Goal: Check status: Check status

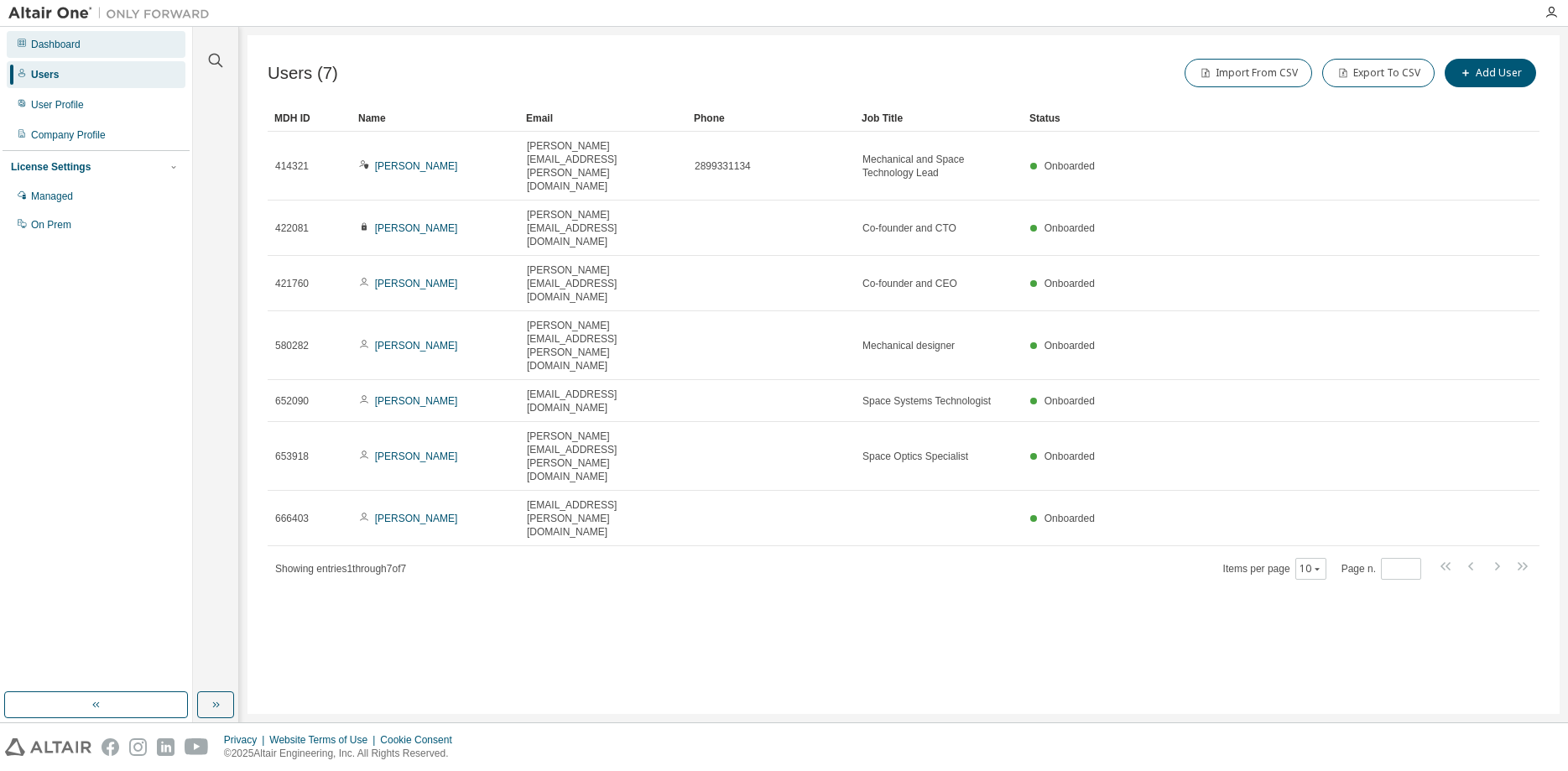
click at [70, 40] on div "Dashboard" at bounding box center [55, 44] width 49 height 14
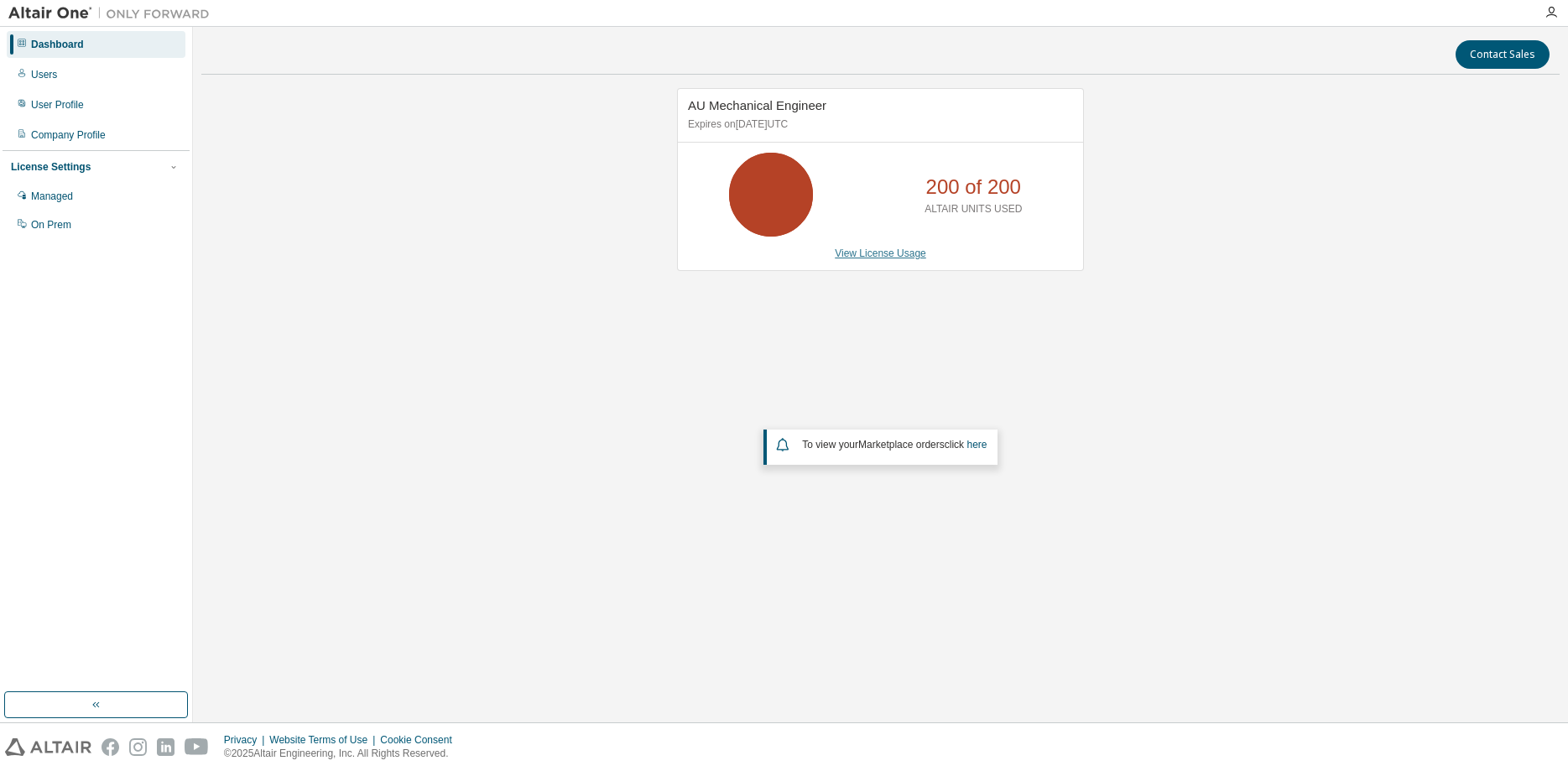
click at [871, 259] on link "View License Usage" at bounding box center [881, 253] width 92 height 12
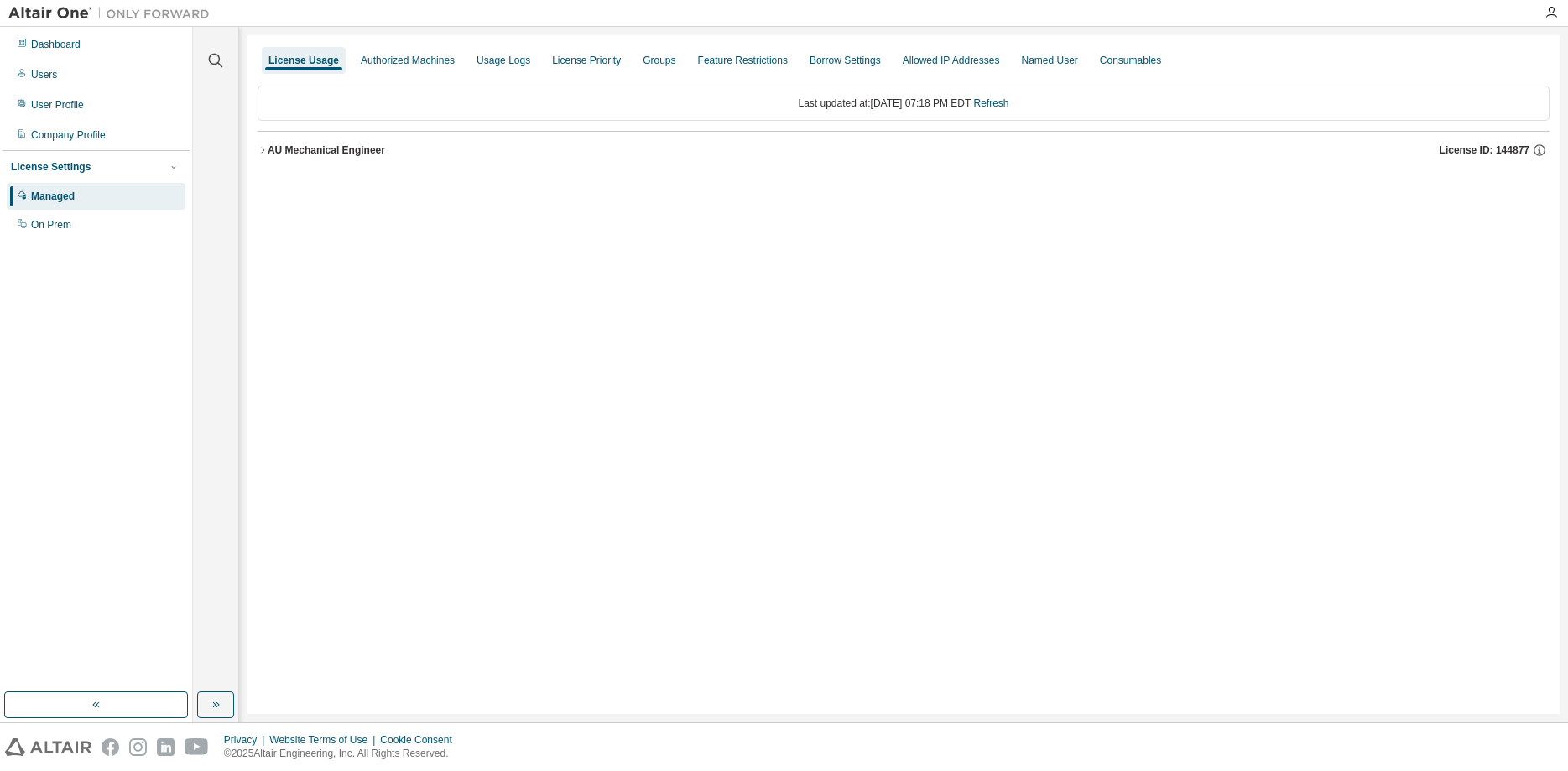
click at [259, 151] on icon "button" at bounding box center [263, 150] width 10 height 10
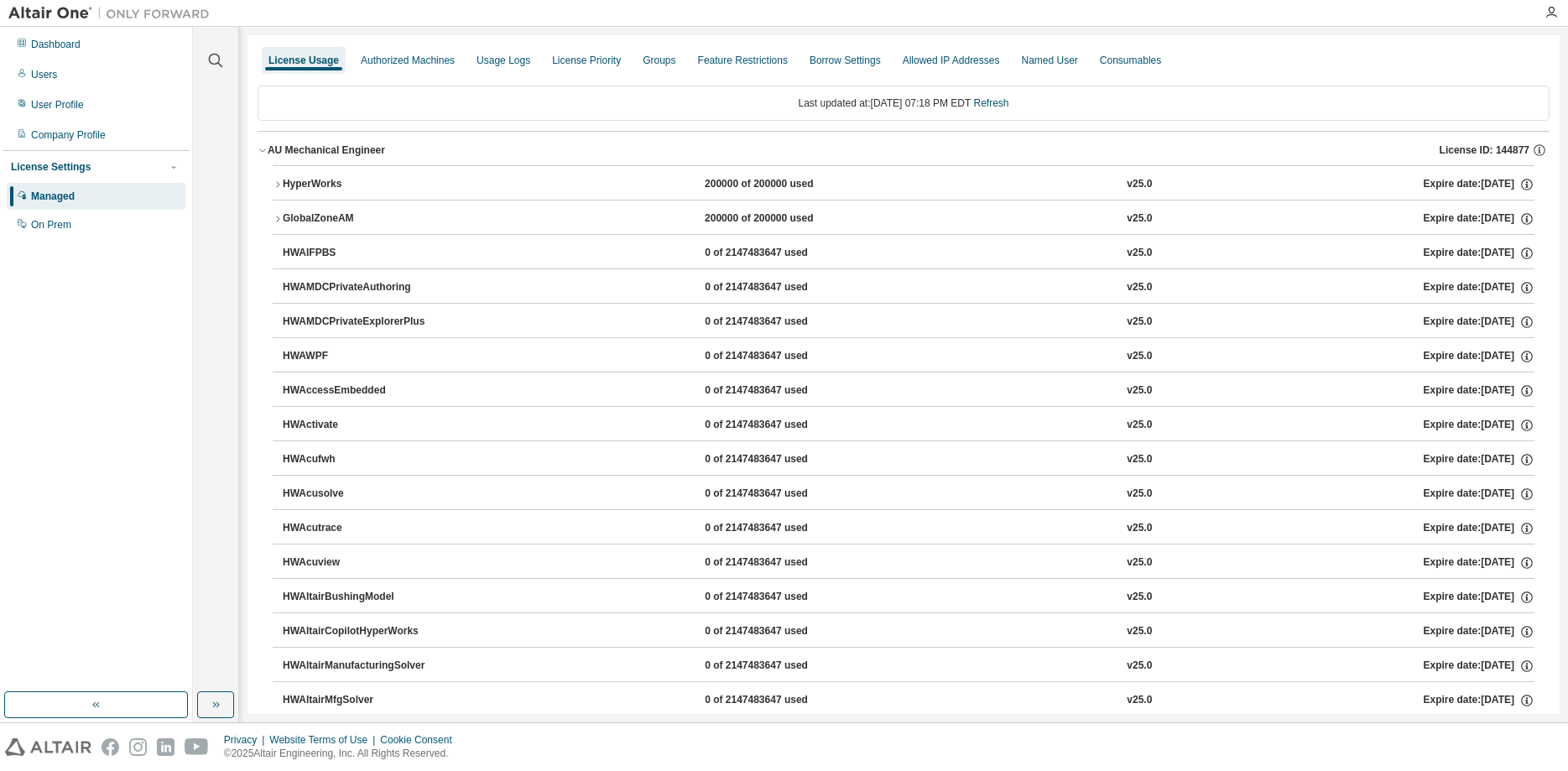
click at [278, 182] on icon "button" at bounding box center [277, 184] width 3 height 6
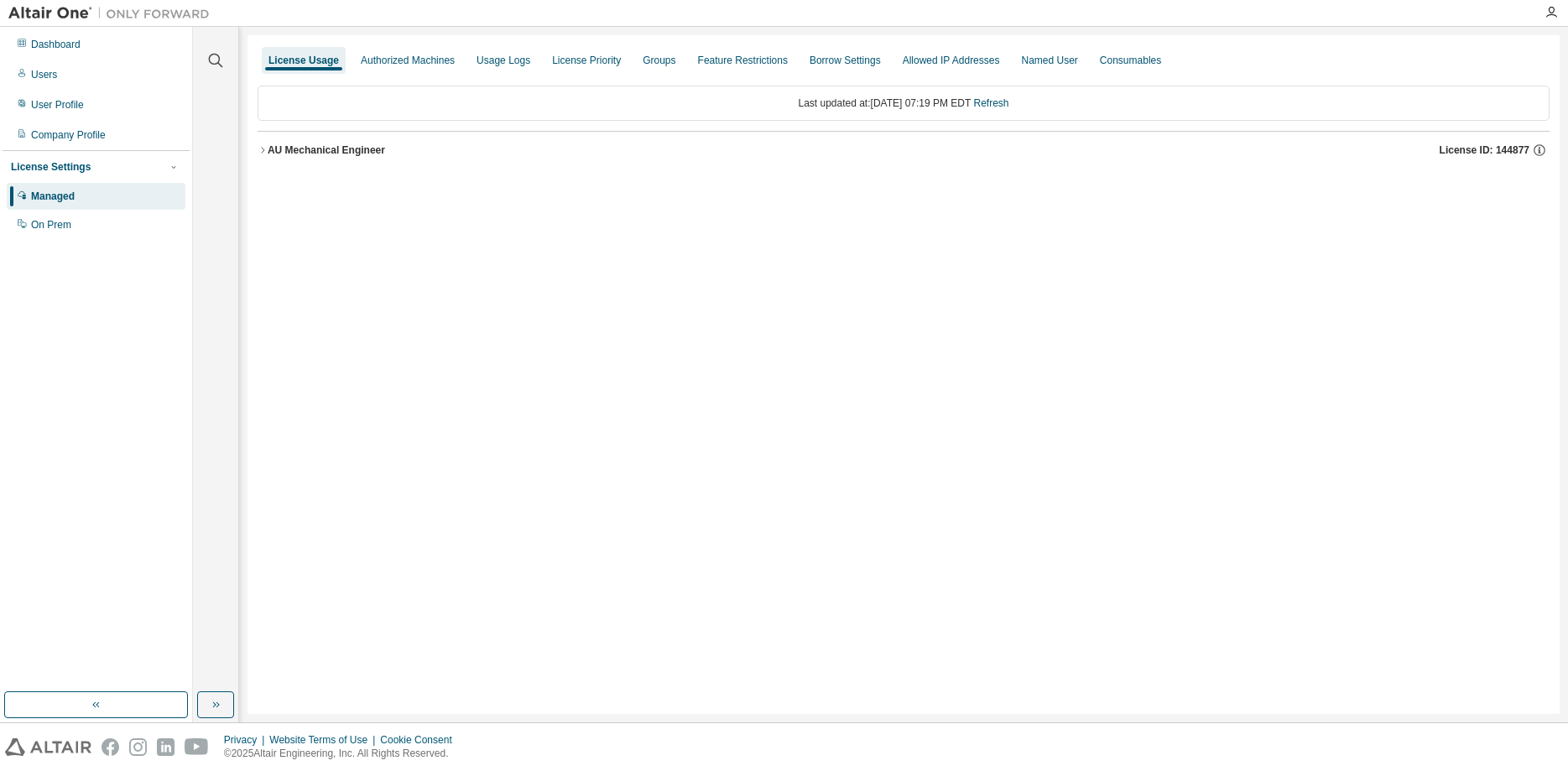
click at [259, 151] on icon "button" at bounding box center [263, 150] width 10 height 10
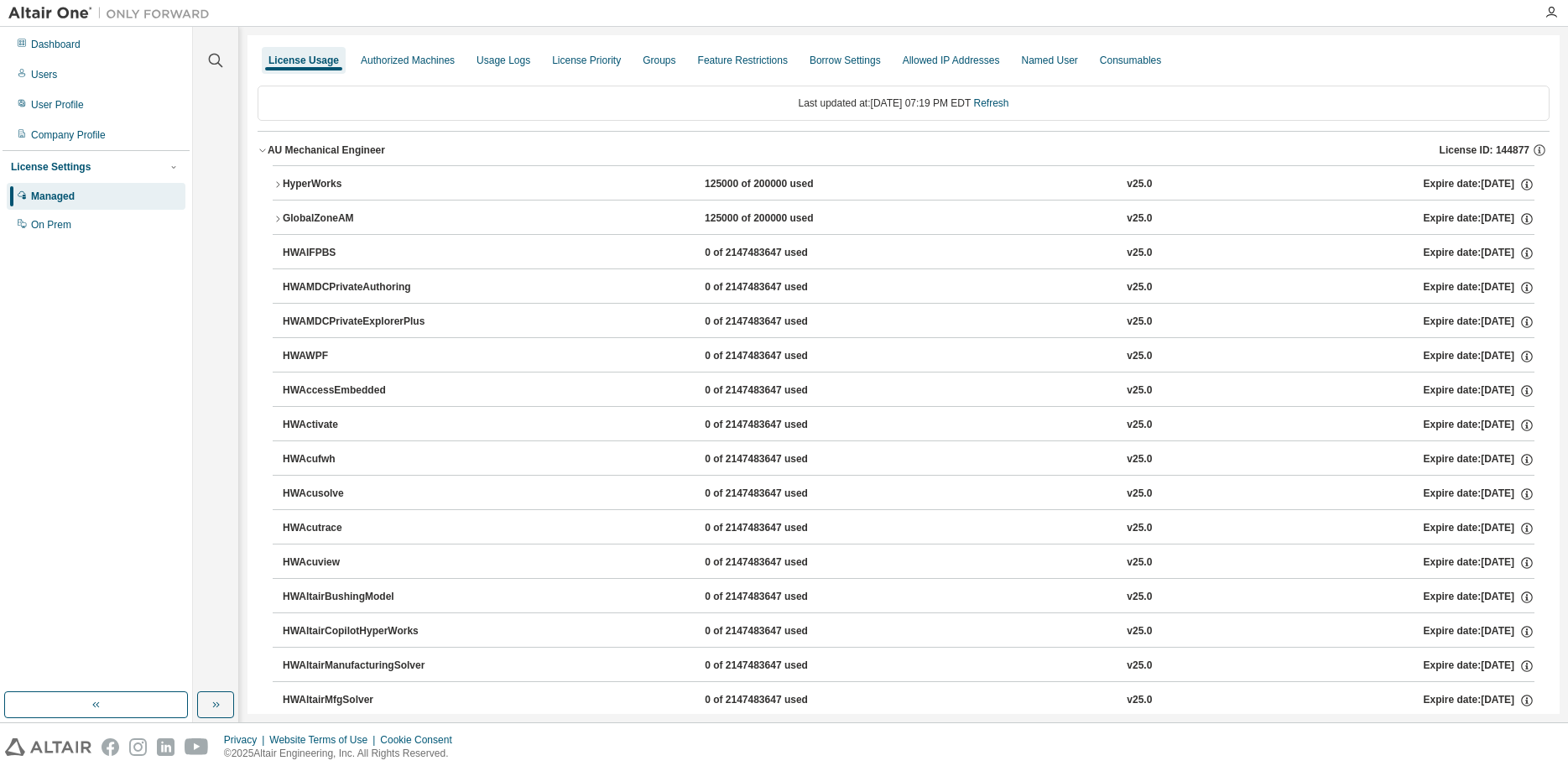
click at [285, 184] on div "HyperWorks" at bounding box center [358, 184] width 151 height 15
